Goal: Transaction & Acquisition: Download file/media

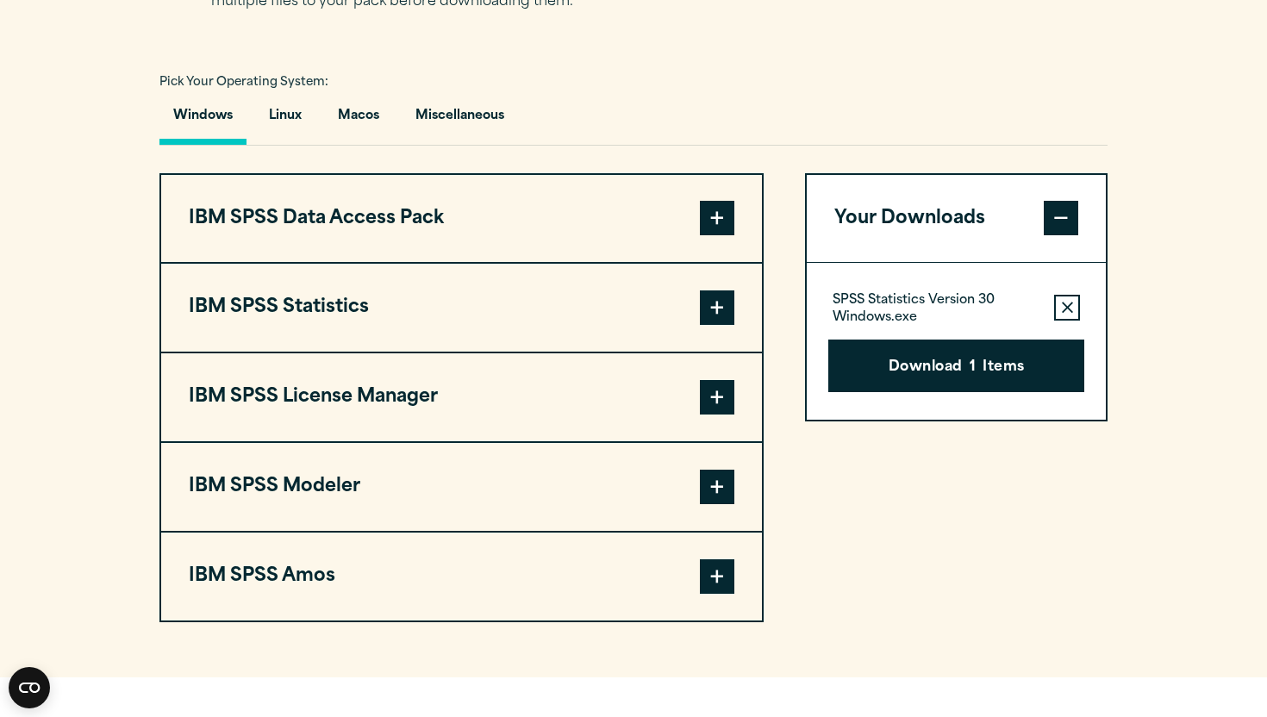
scroll to position [1216, 0]
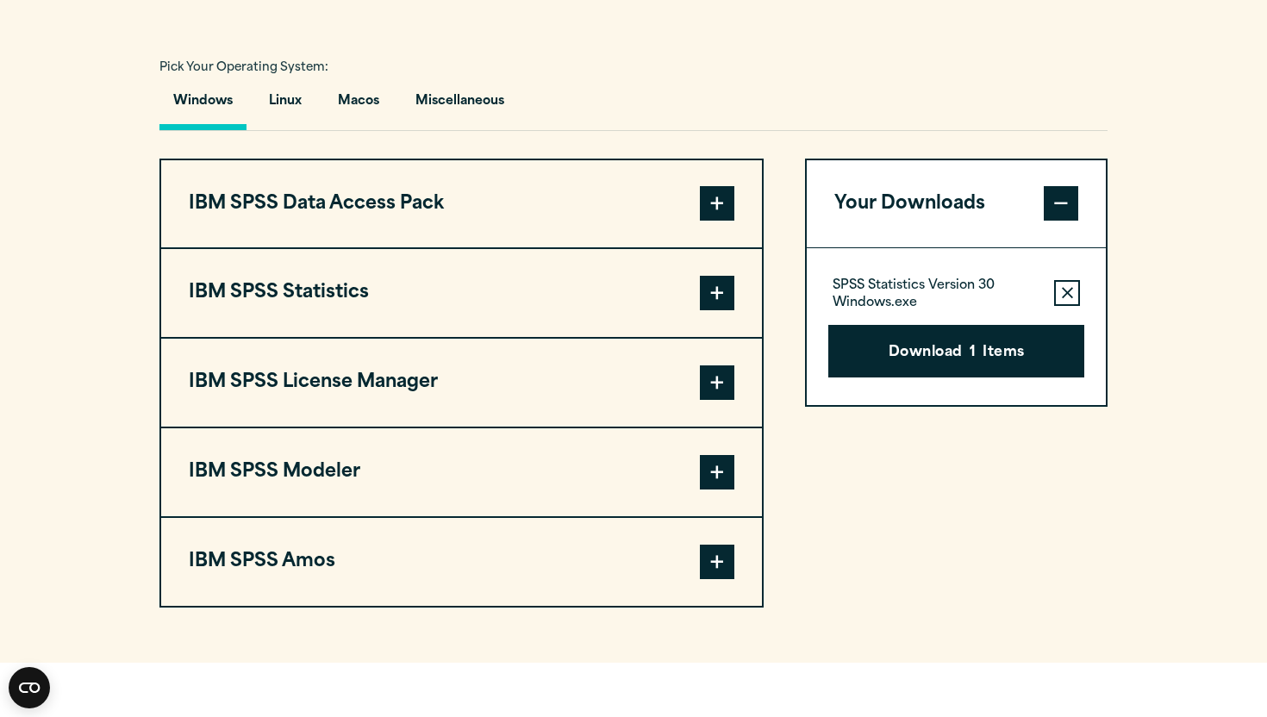
click at [651, 337] on button "IBM SPSS Statistics" at bounding box center [461, 293] width 601 height 88
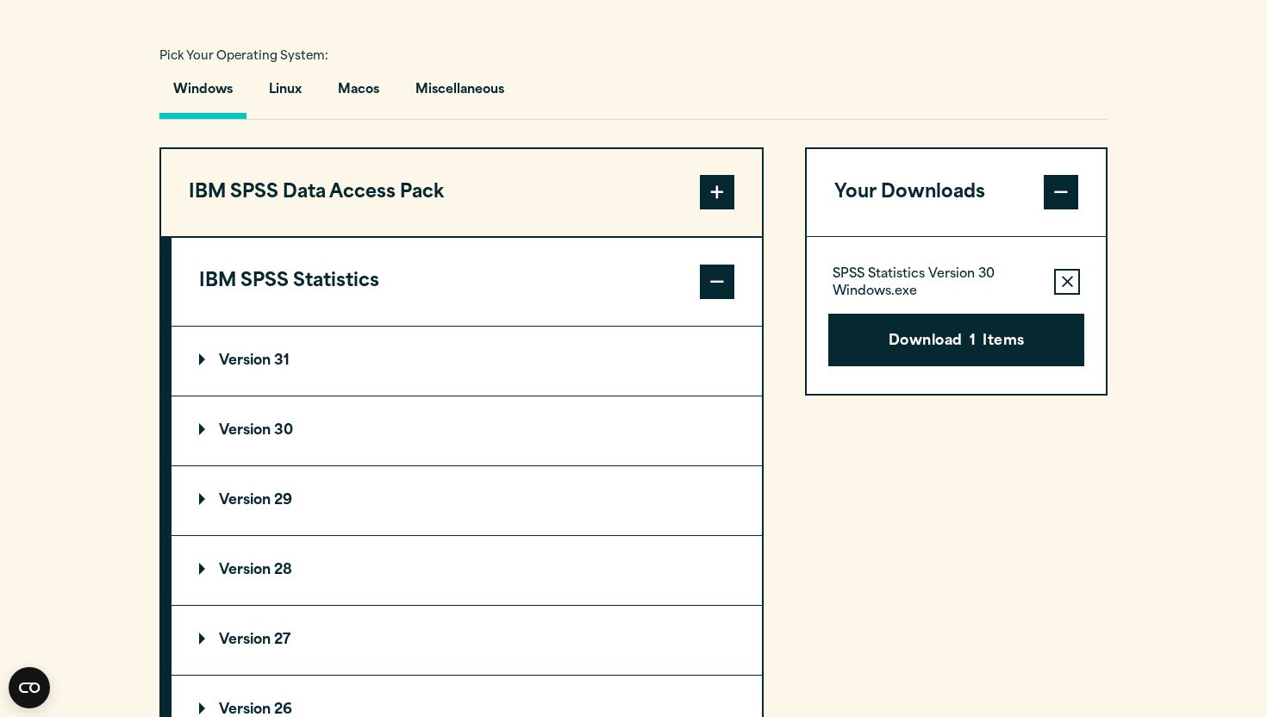
click at [470, 465] on summary "Version 30" at bounding box center [466, 430] width 590 height 69
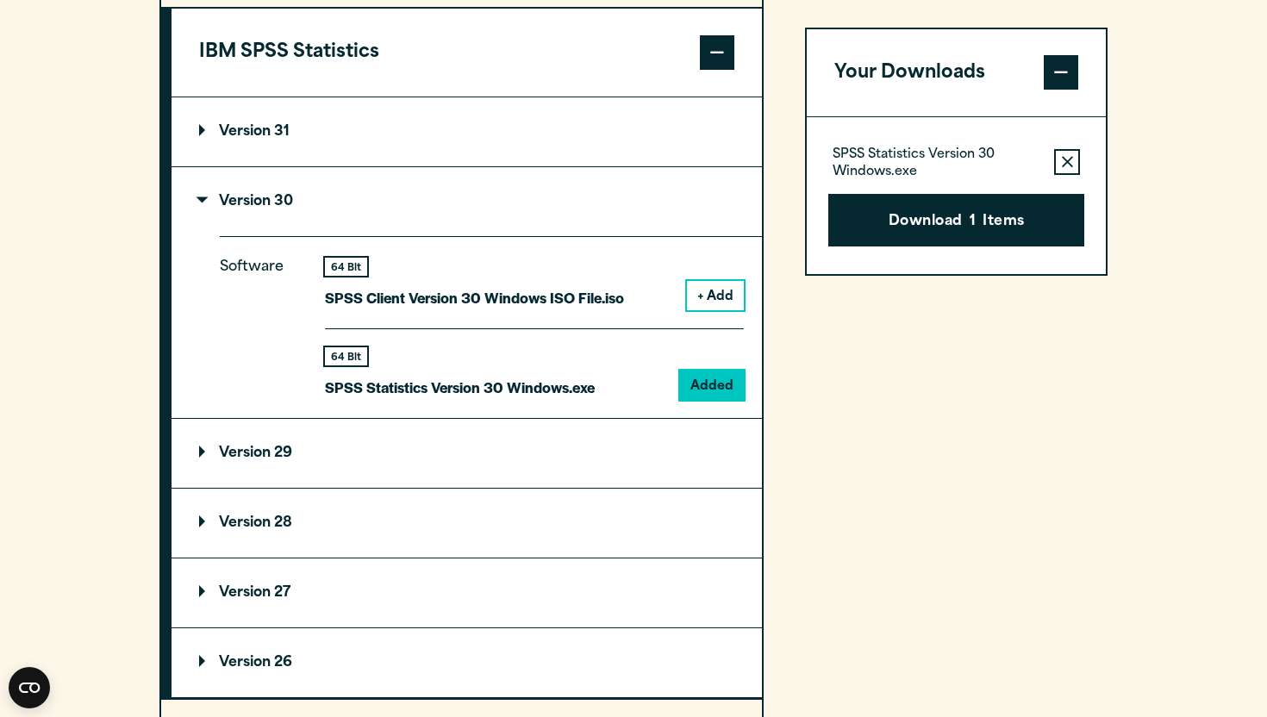
scroll to position [1468, 0]
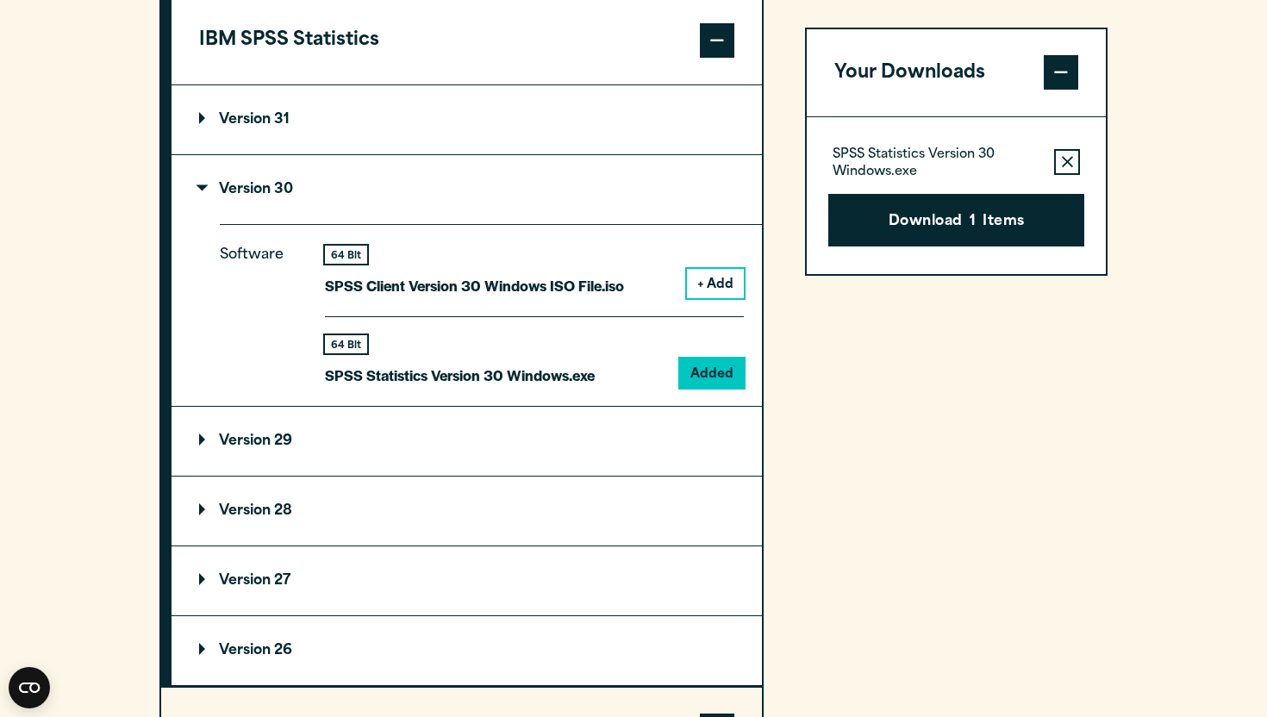
click at [513, 388] on p "SPSS Statistics Version 30 Windows.exe" at bounding box center [460, 375] width 270 height 25
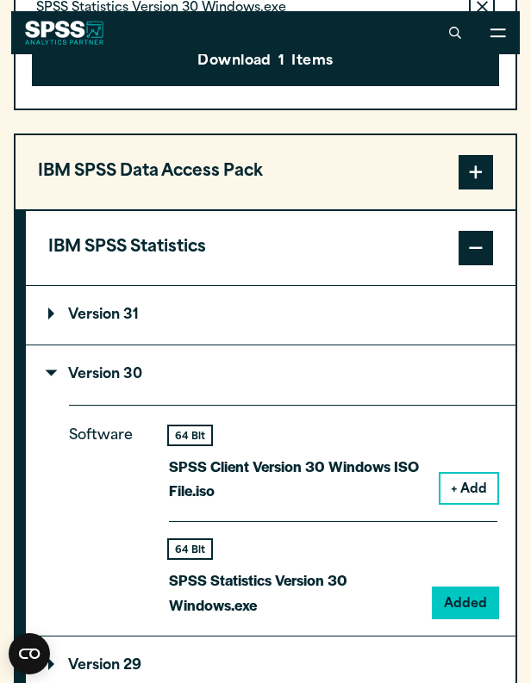
scroll to position [1458, 0]
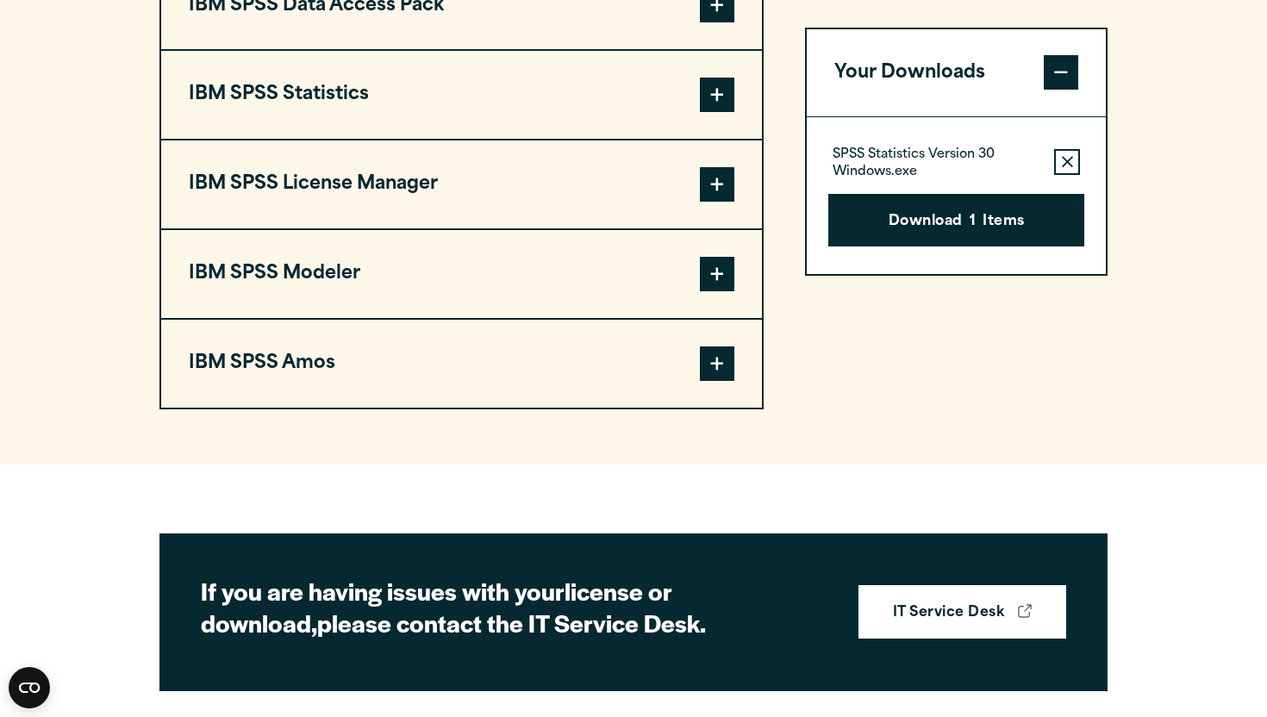
scroll to position [1398, 0]
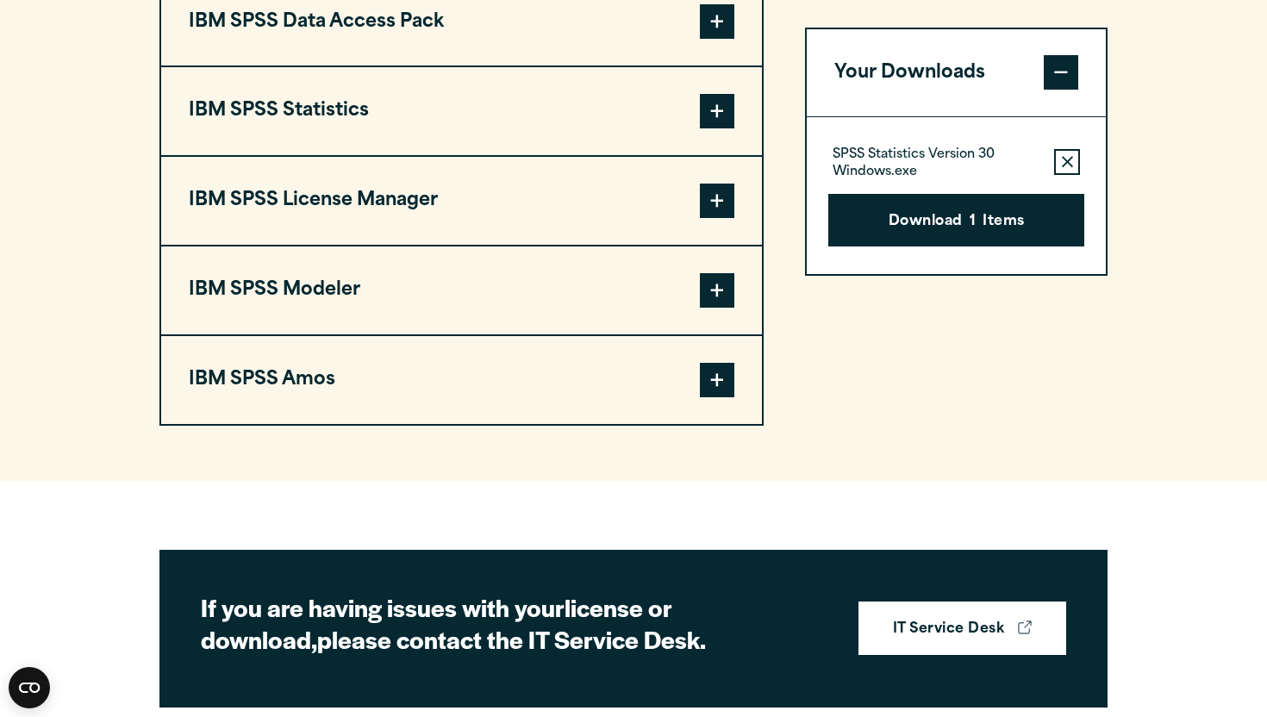
click at [553, 155] on button "IBM SPSS Statistics" at bounding box center [461, 111] width 601 height 88
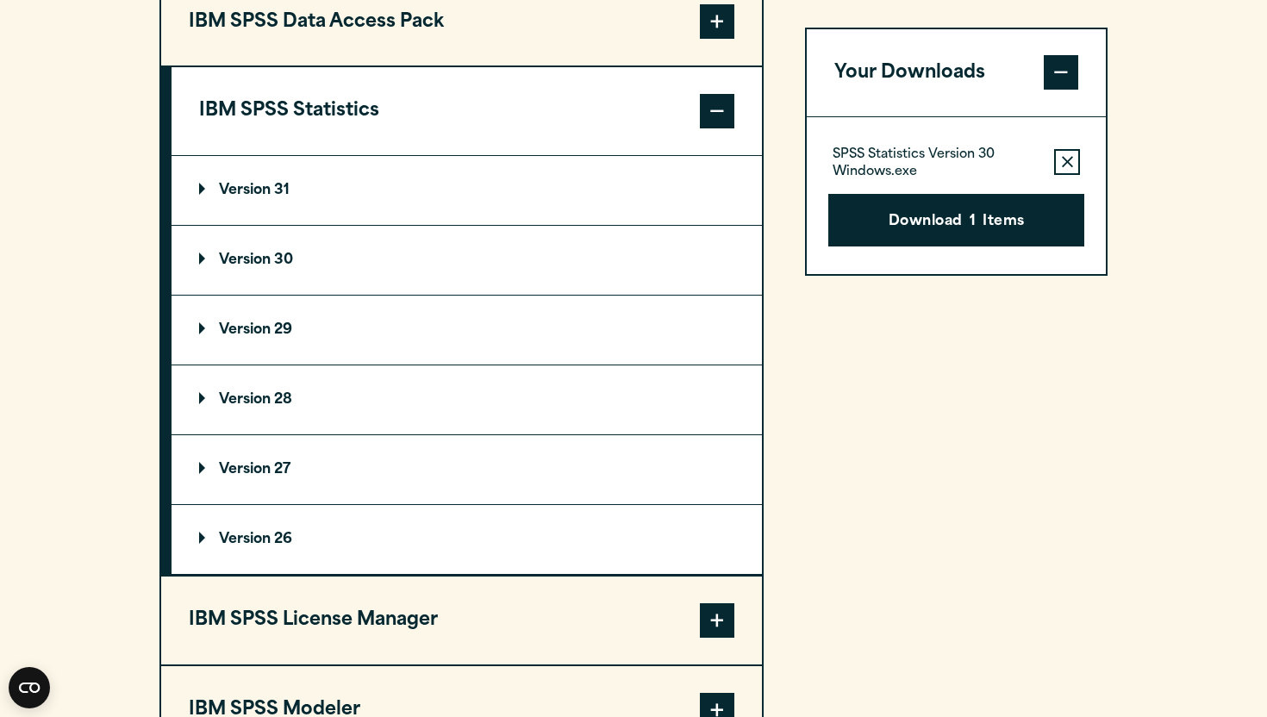
click at [356, 295] on summary "Version 30" at bounding box center [466, 260] width 590 height 69
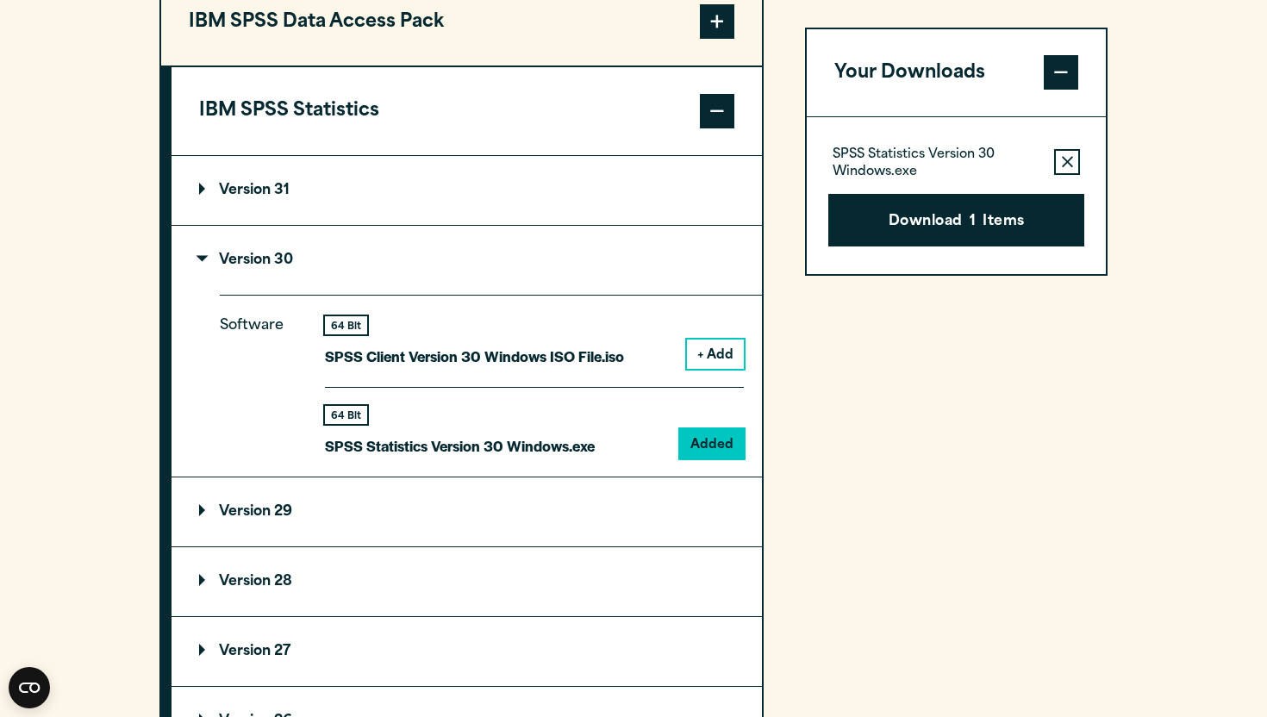
click at [713, 476] on div "Software 64 Bit SPSS Client Version 30 Windows ISO File.iso + Add 64 Bit Added" at bounding box center [491, 385] width 542 height 181
click at [955, 221] on button "Download 1 Items" at bounding box center [956, 220] width 256 height 53
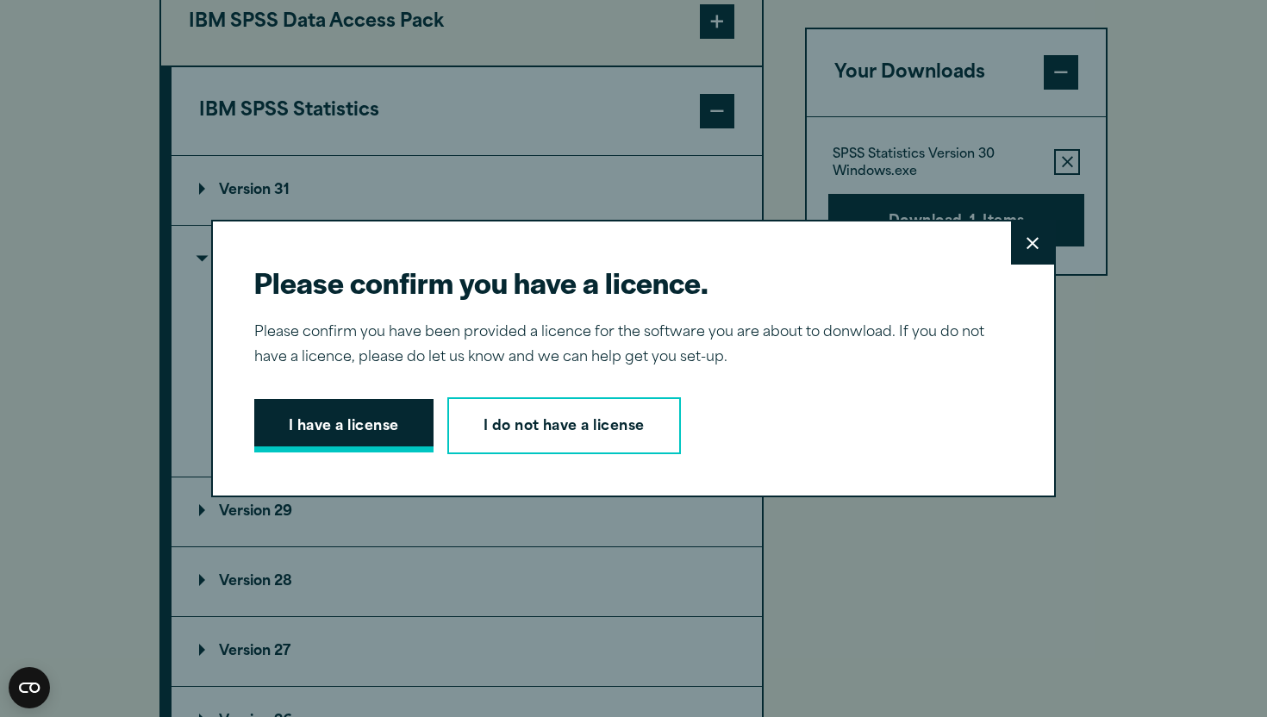
click at [386, 423] on button "I have a license" at bounding box center [343, 425] width 179 height 53
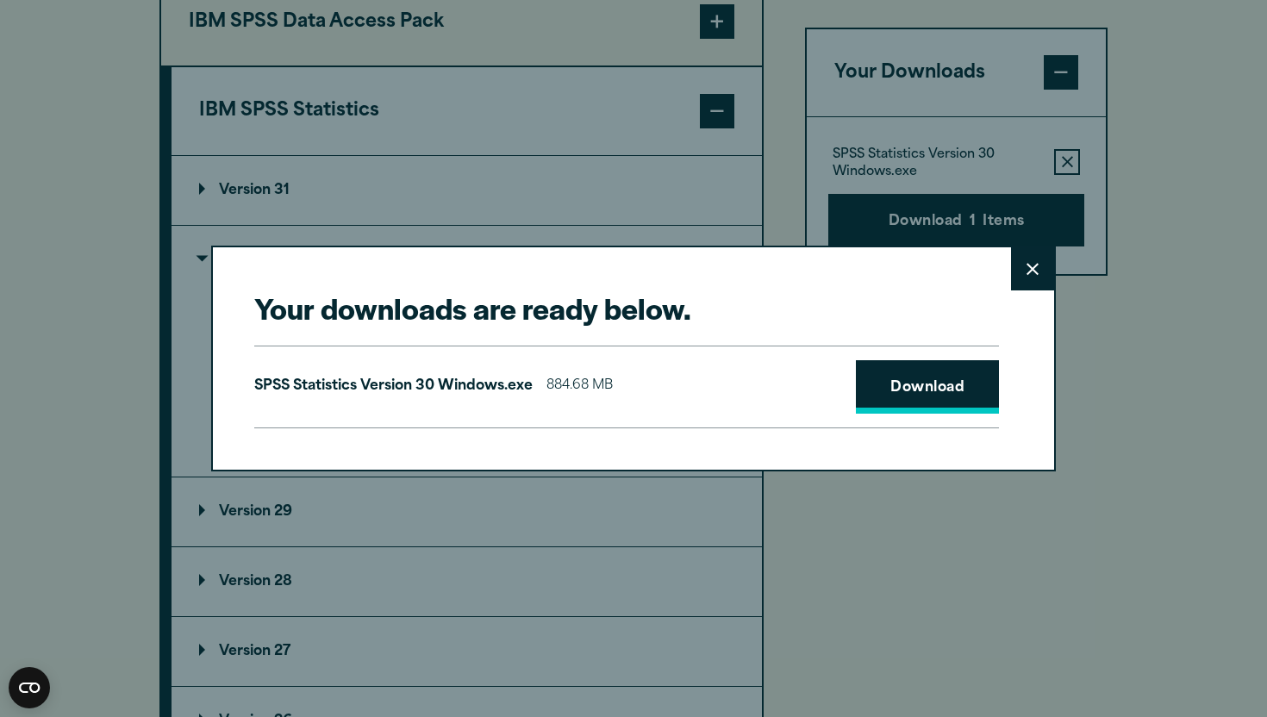
click at [893, 400] on link "Download" at bounding box center [927, 386] width 143 height 53
